Goal: Check status: Check status

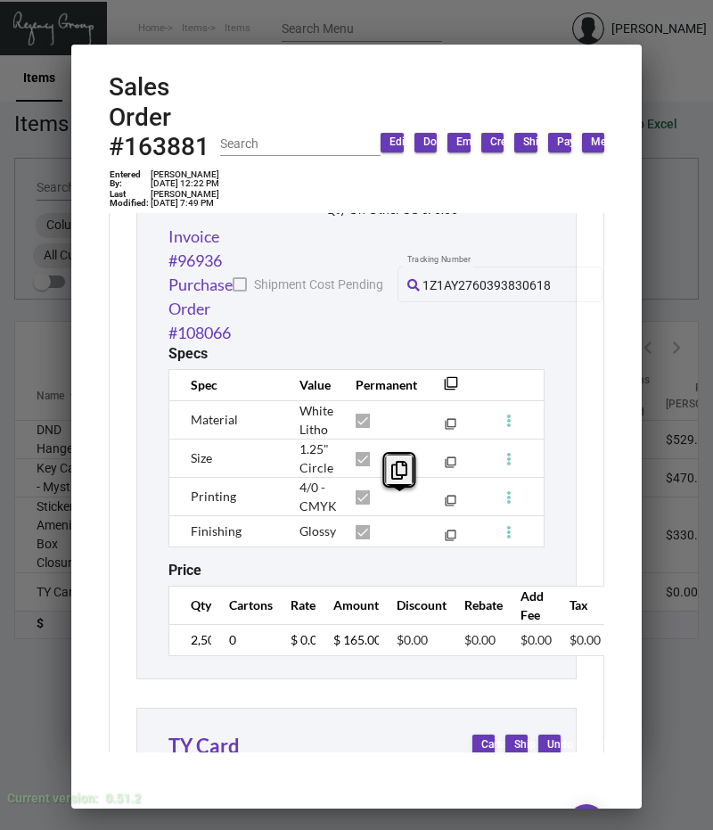
scroll to position [105, 0]
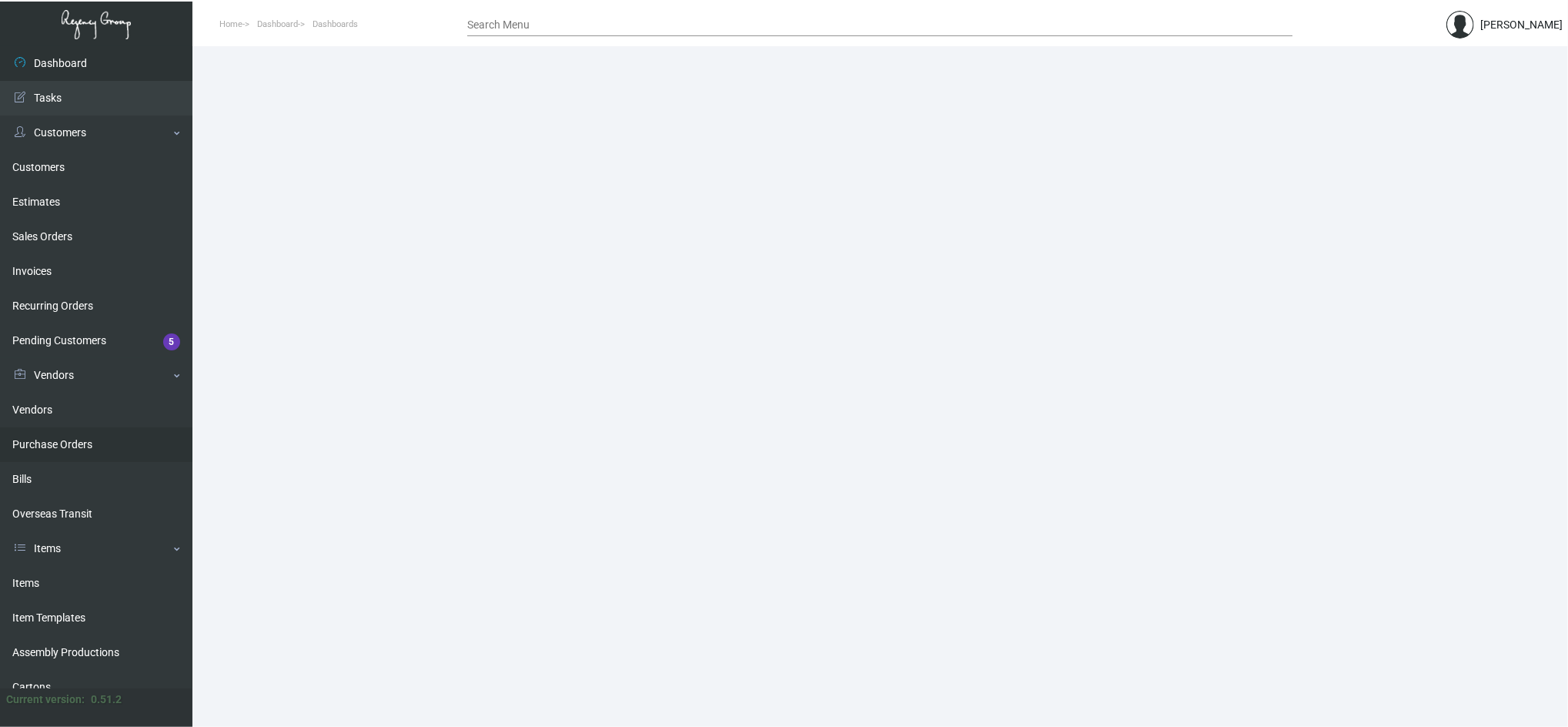
click at [81, 435] on link "Purchase Orders" at bounding box center [96, 445] width 192 height 35
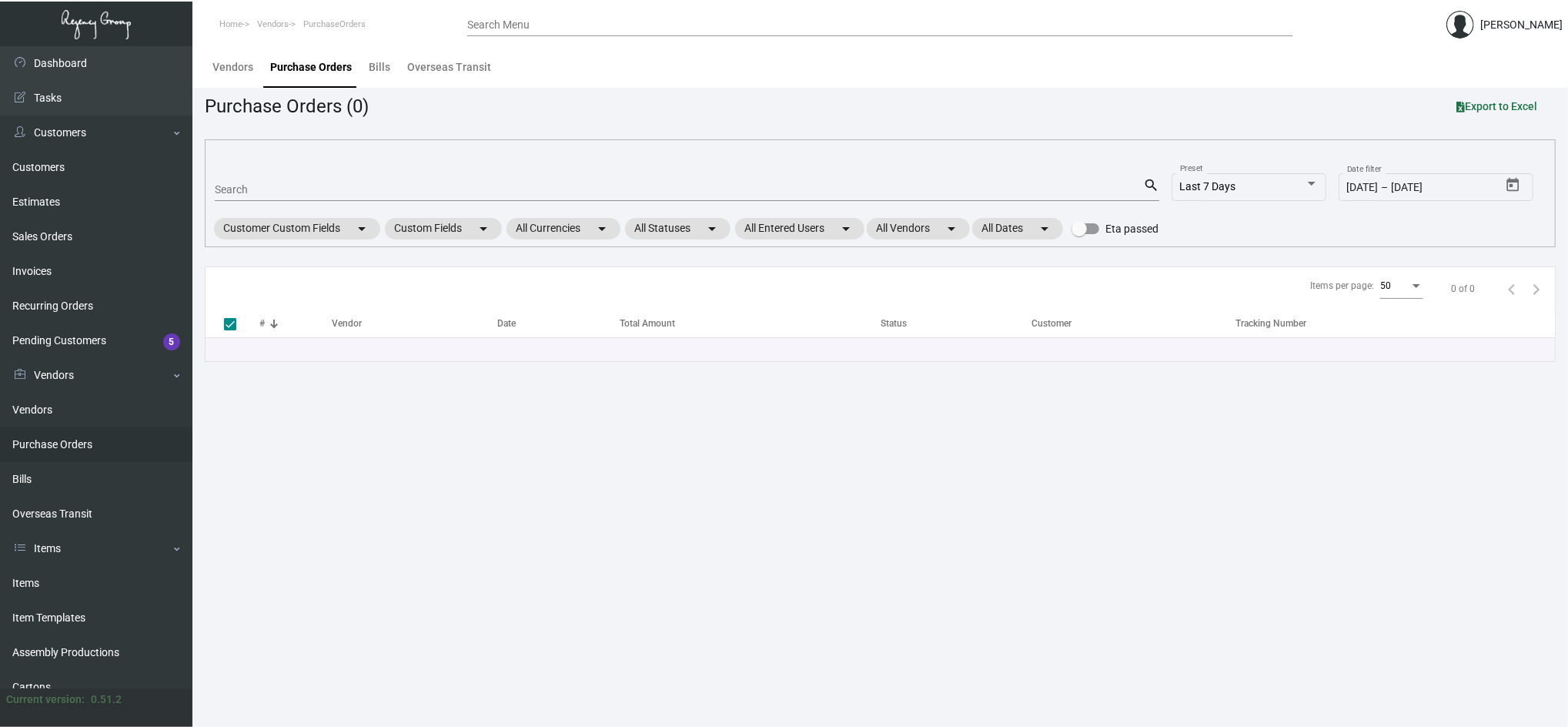
click at [287, 179] on div "Search" at bounding box center [679, 189] width 929 height 24
paste input "104638"
type input "104638"
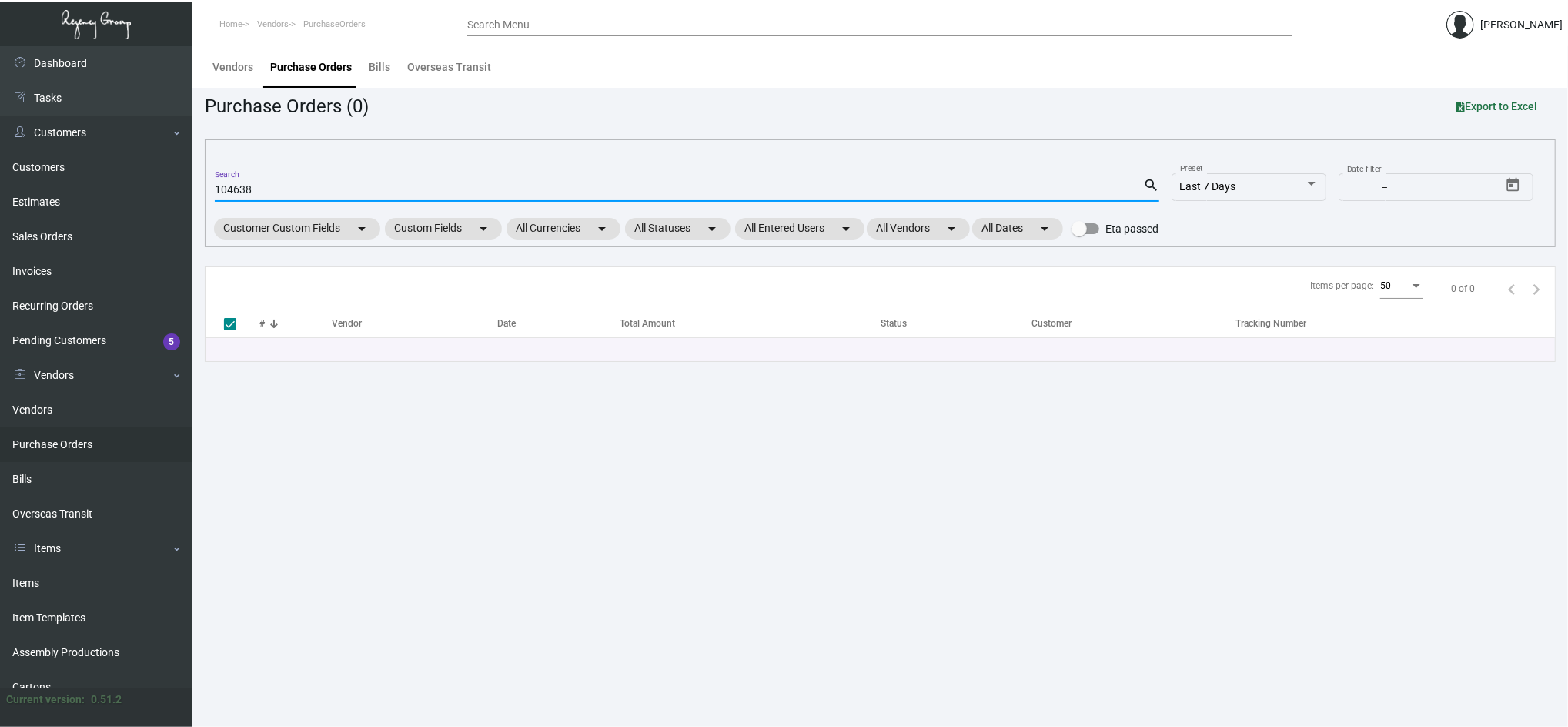
type input "104638"
checkbox input "false"
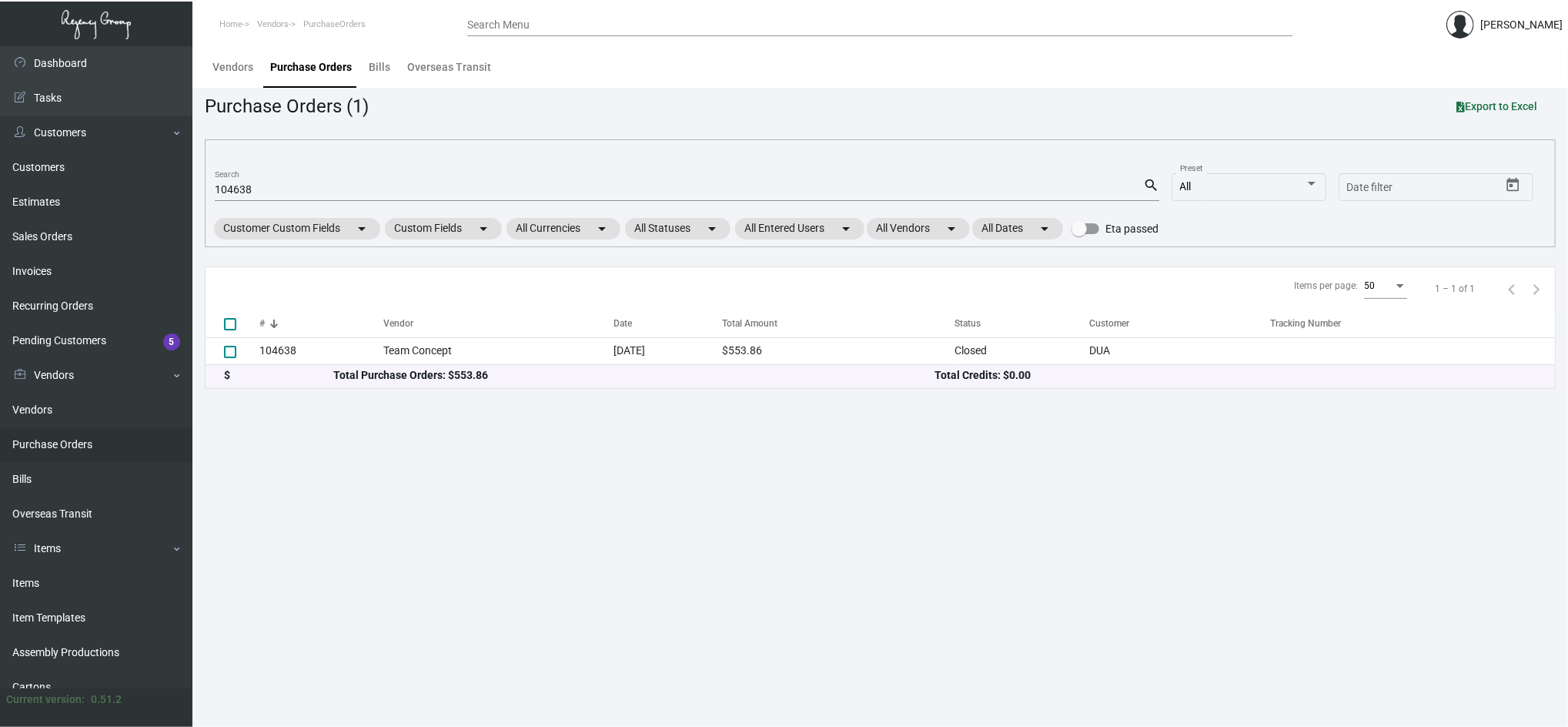
click at [360, 334] on th "#" at bounding box center [322, 323] width 124 height 27
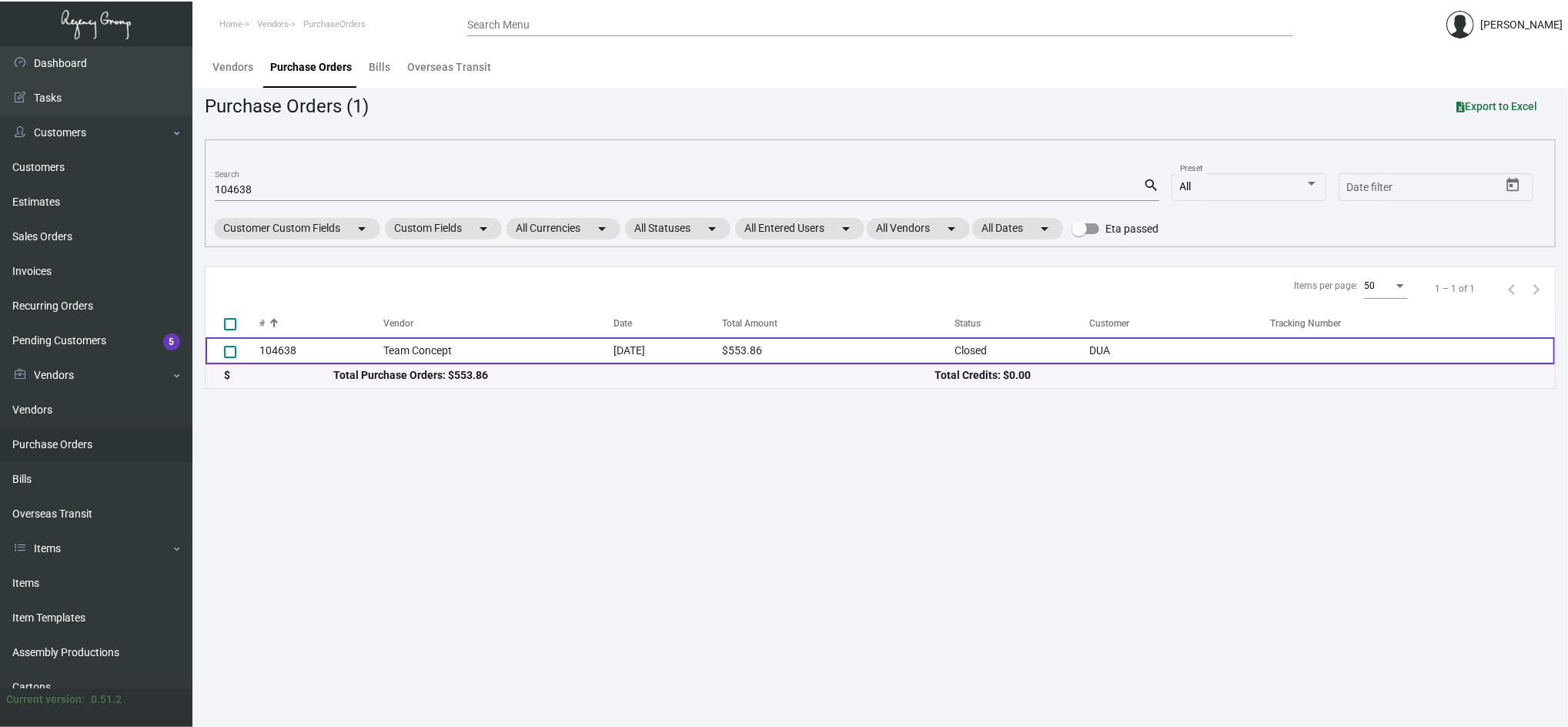
click at [383, 345] on td "Team Concept" at bounding box center [498, 351] width 230 height 27
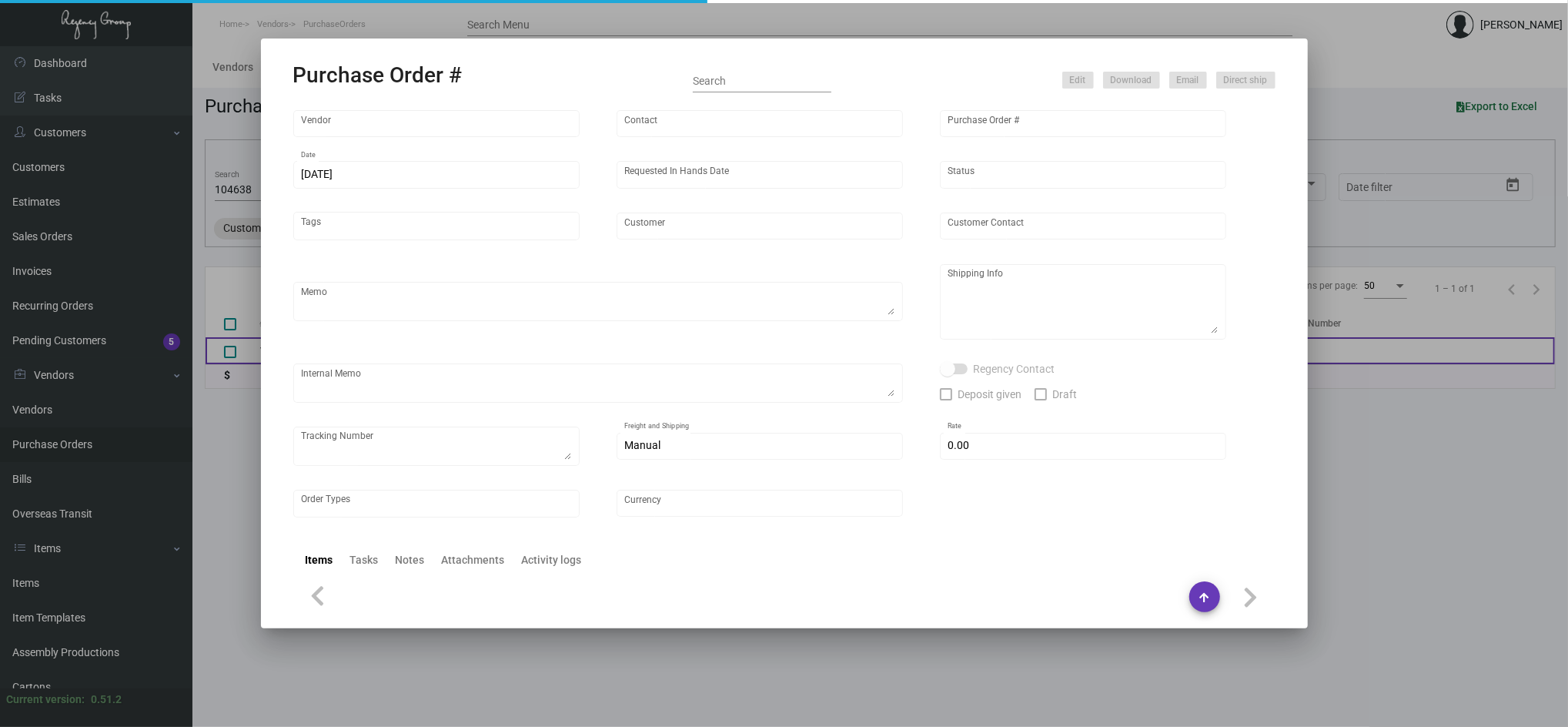
type input "Team Concept"
type input "Branden Harris"
type input "104638"
type input "4/5/2024"
type input "4/19/2024"
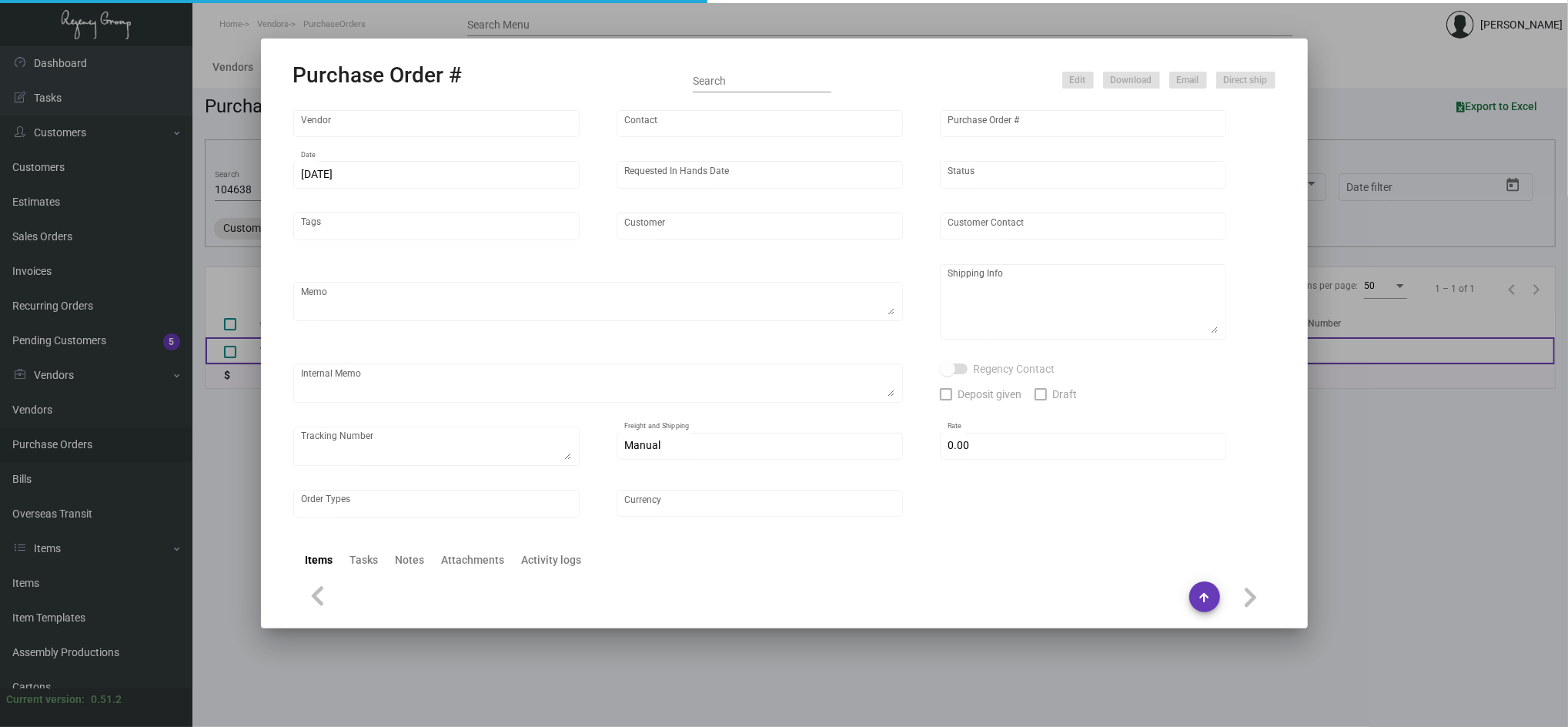
type input "DUA"
type input "DWANE GRAHAMOSE"
type textarea "Reorder - Purchase Order #104179 / Please reach out to SH for UPS labels."
type textarea "DUA -SLS Hotel Miami 1300 South Miami Avenue Miami, FL 33130 Attn: Leslie Weil"
type textarea "4/10 labels provided 26.40"
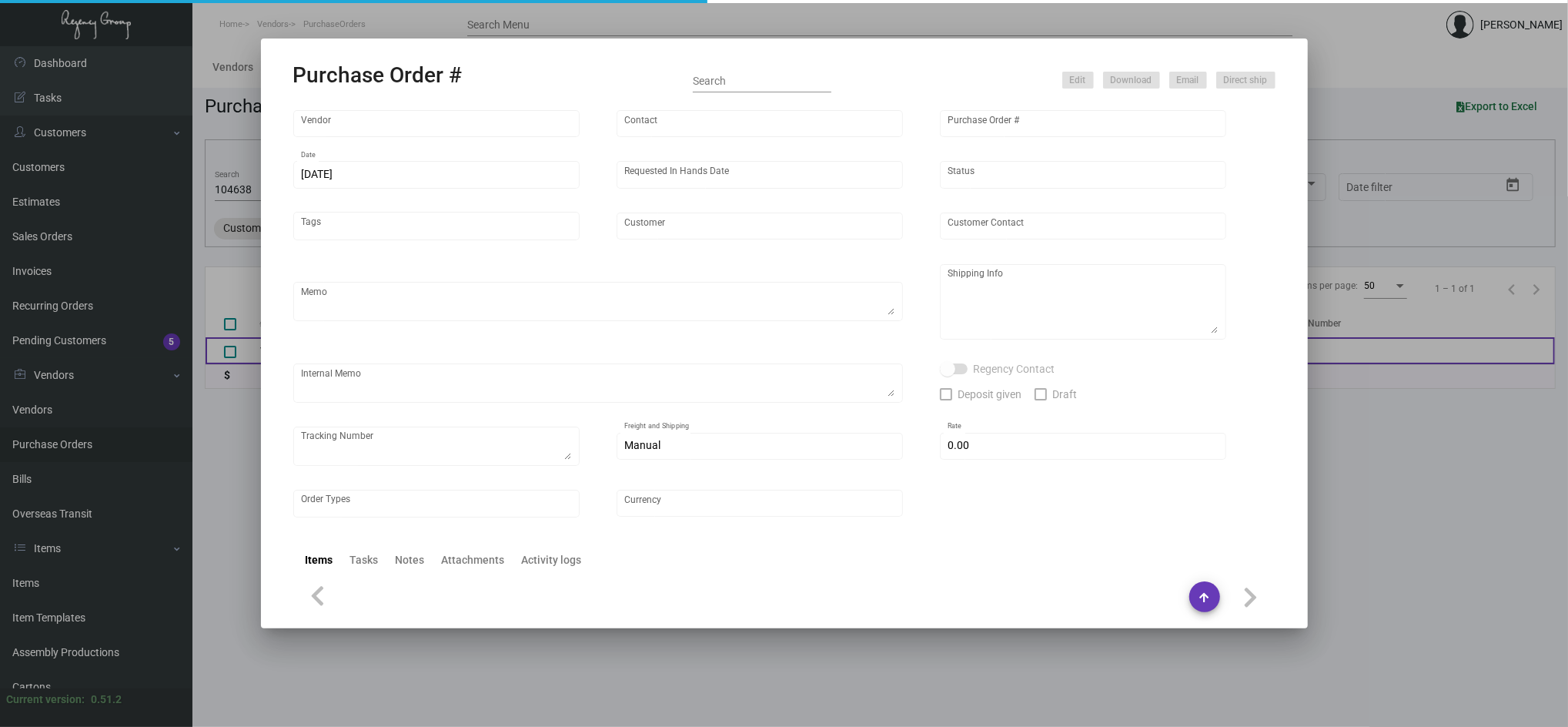
type input "$ 0.00"
type input "United States Dollar $"
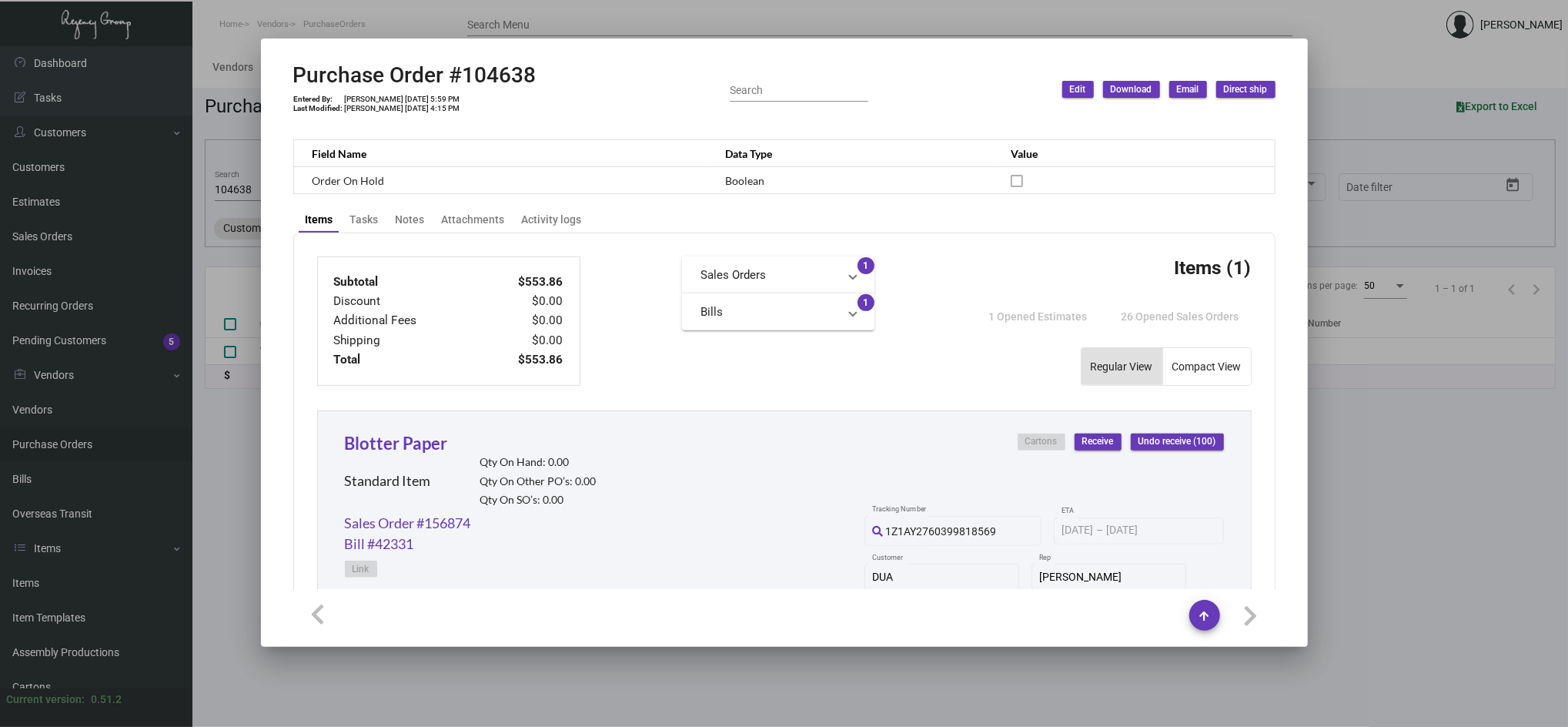
scroll to position [744, 0]
